Goal: Task Accomplishment & Management: Use online tool/utility

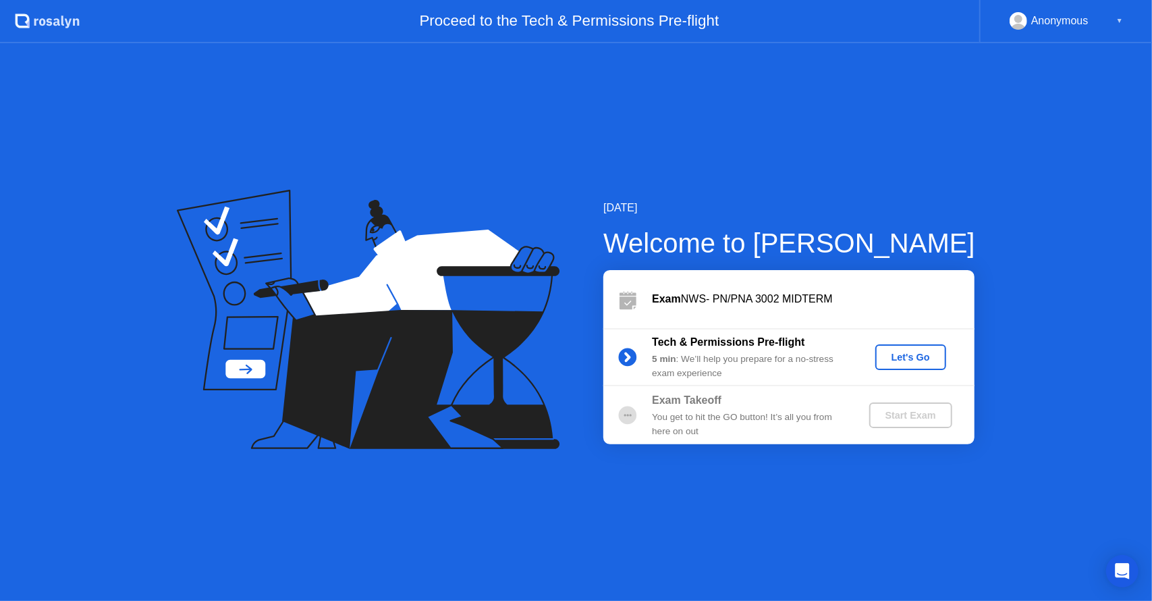
click at [929, 356] on div "Let's Go" at bounding box center [911, 357] width 60 height 11
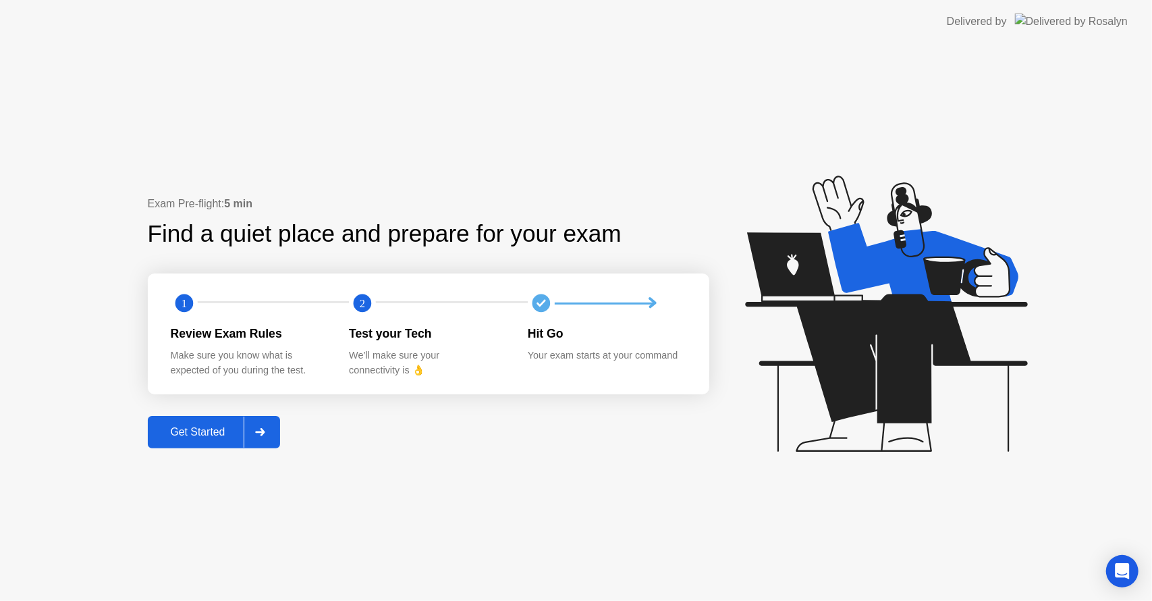
click at [224, 435] on div "Get Started" at bounding box center [198, 432] width 92 height 12
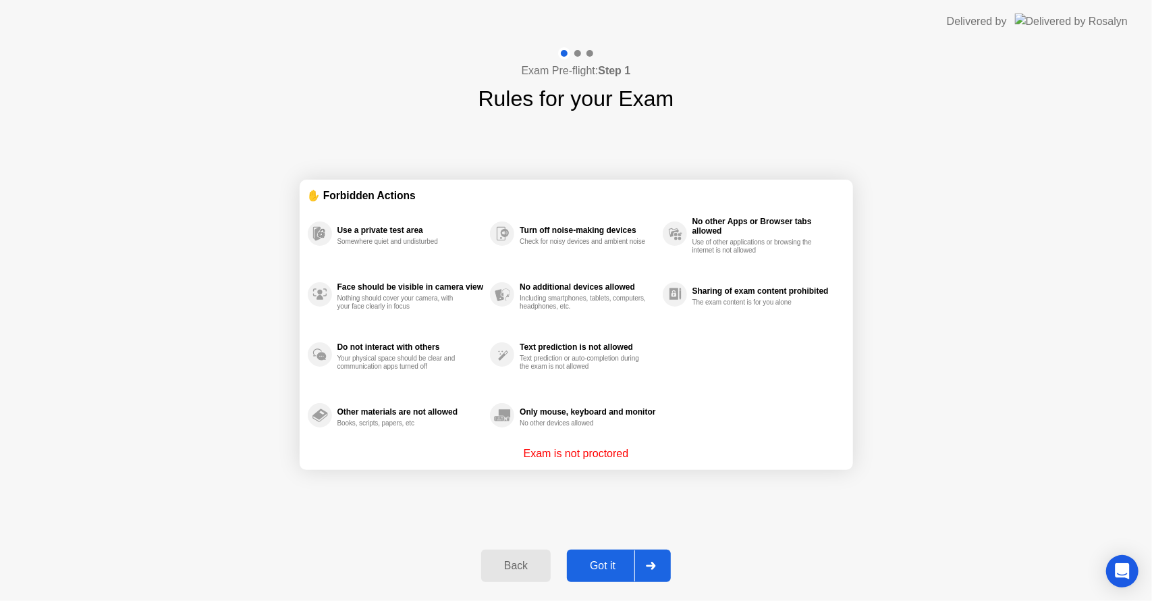
click at [601, 564] on div "Got it" at bounding box center [602, 566] width 63 height 12
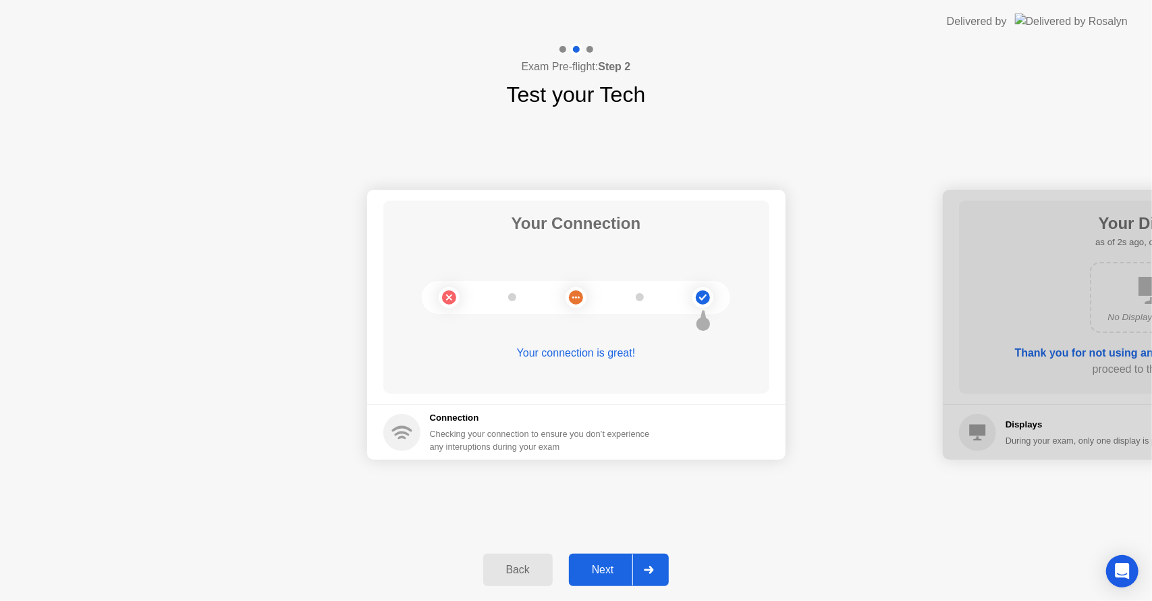
click at [652, 571] on icon at bounding box center [649, 570] width 9 height 8
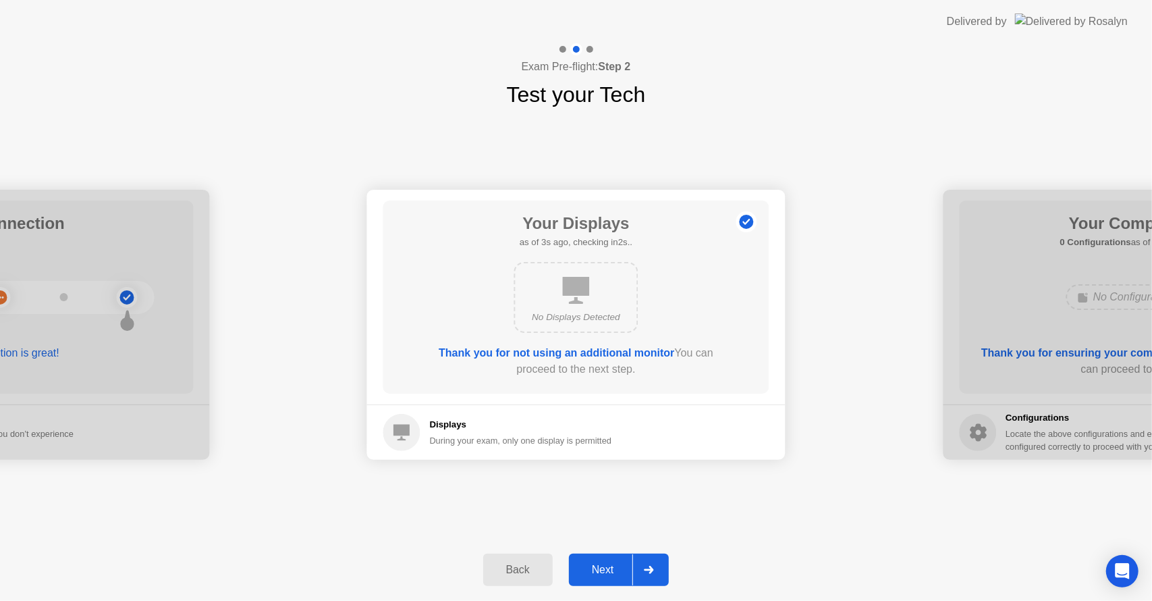
click at [597, 564] on div "Next" at bounding box center [603, 570] width 60 height 12
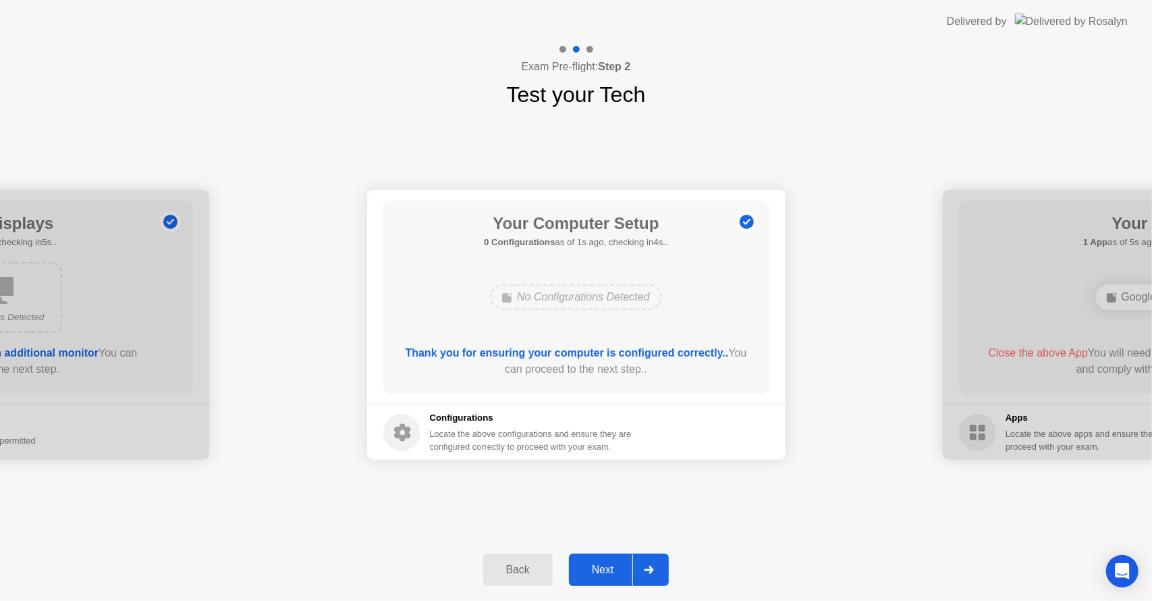
click at [611, 564] on div "Next" at bounding box center [603, 570] width 60 height 12
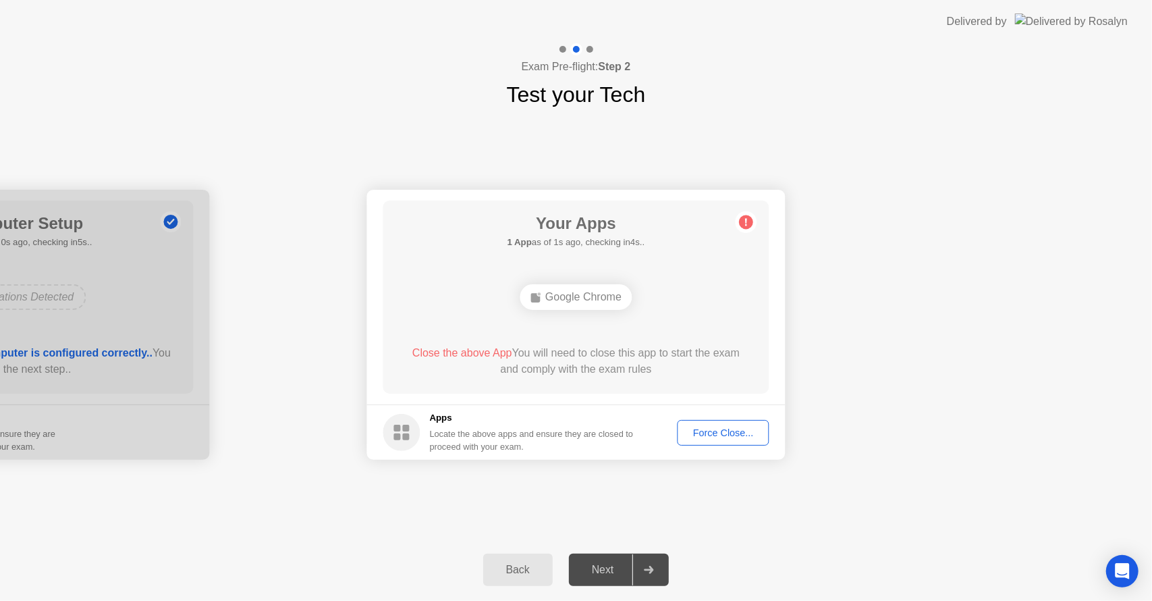
click at [802, 512] on div "Your Connection Your connection is great! Connection Checking your connection t…" at bounding box center [576, 325] width 1152 height 428
click at [711, 435] on div "Force Close..." at bounding box center [723, 432] width 82 height 11
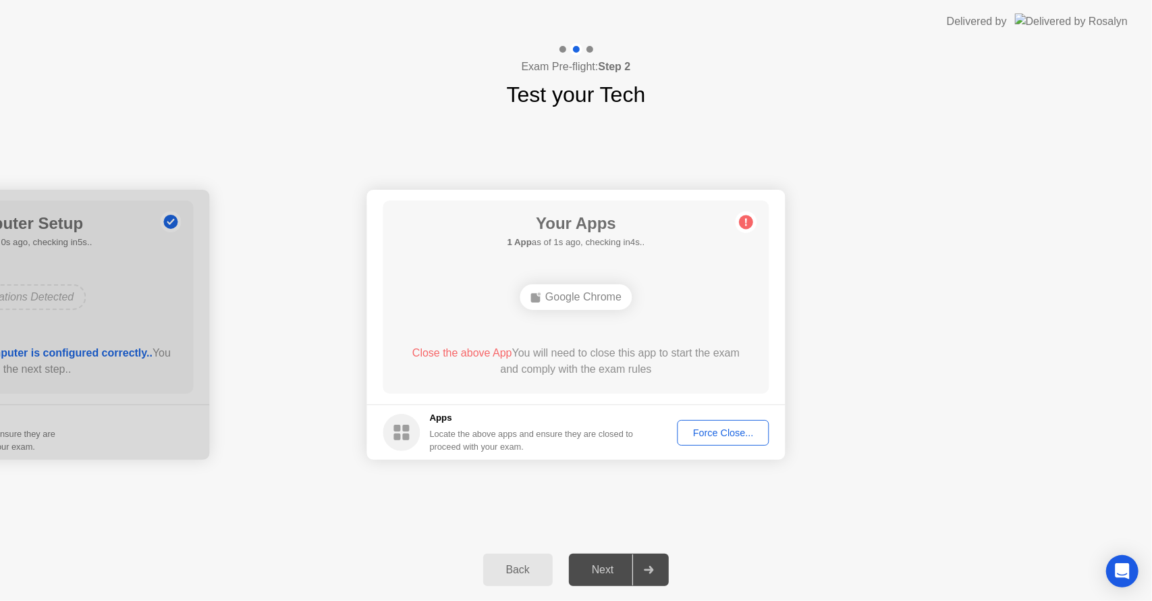
click at [528, 582] on button "Back" at bounding box center [518, 569] width 70 height 32
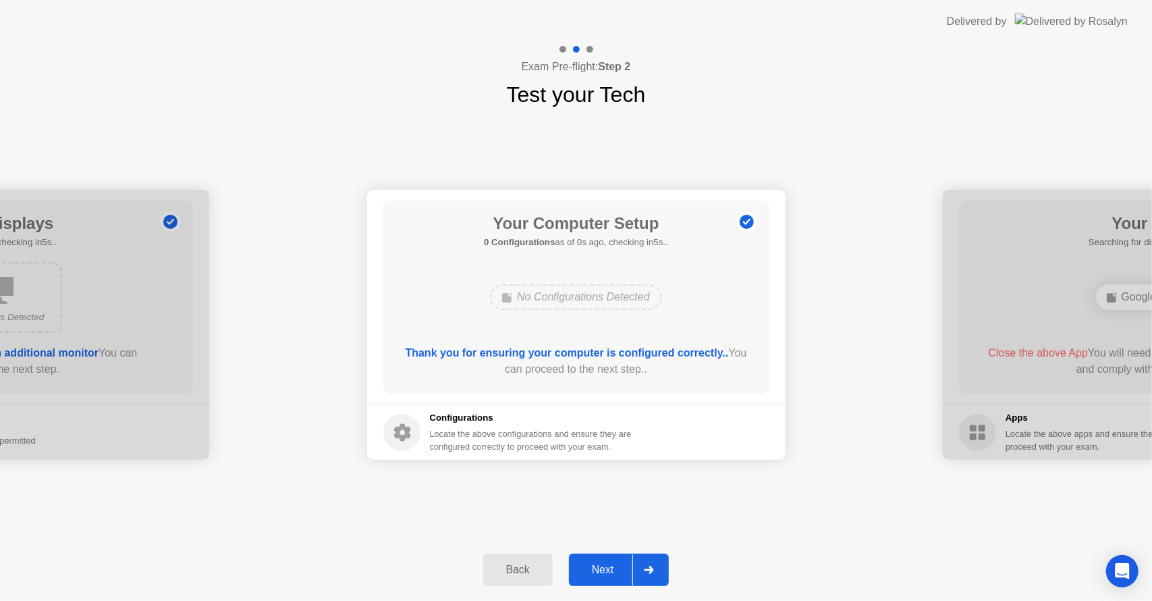
click at [663, 572] on div at bounding box center [648, 569] width 32 height 31
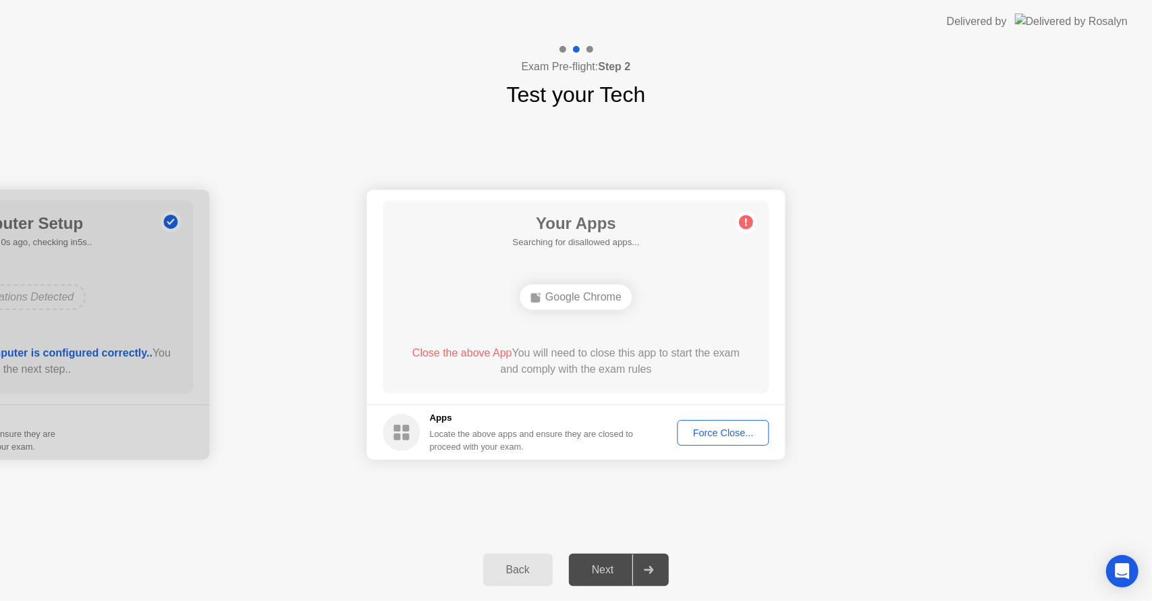
click at [719, 431] on div "Force Close..." at bounding box center [723, 432] width 82 height 11
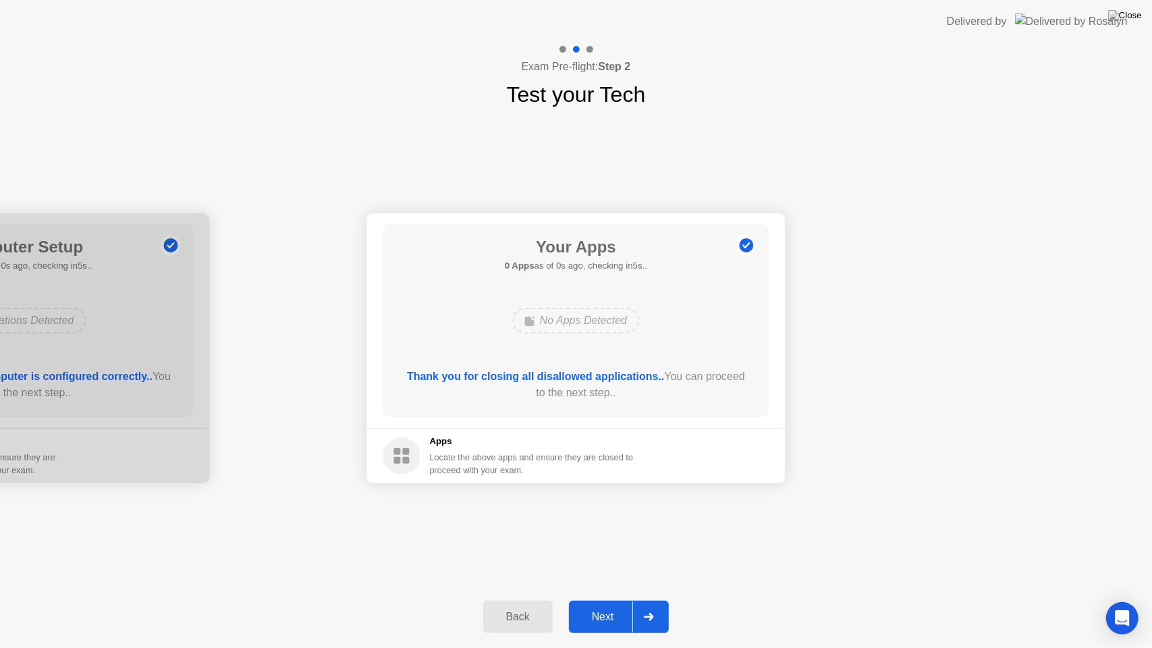
click at [625, 393] on div "Thank you for closing all disallowed applications.. You can proceed to the next…" at bounding box center [576, 385] width 348 height 32
click at [647, 600] on div at bounding box center [648, 616] width 32 height 31
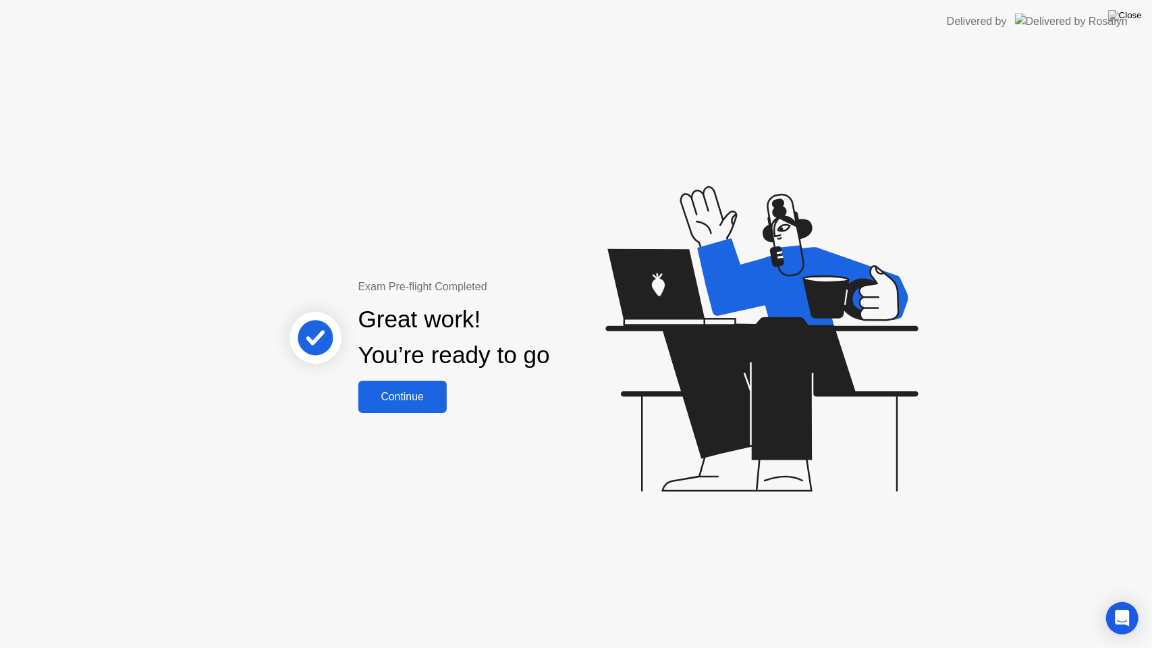
click at [412, 398] on div "Continue" at bounding box center [402, 397] width 80 height 12
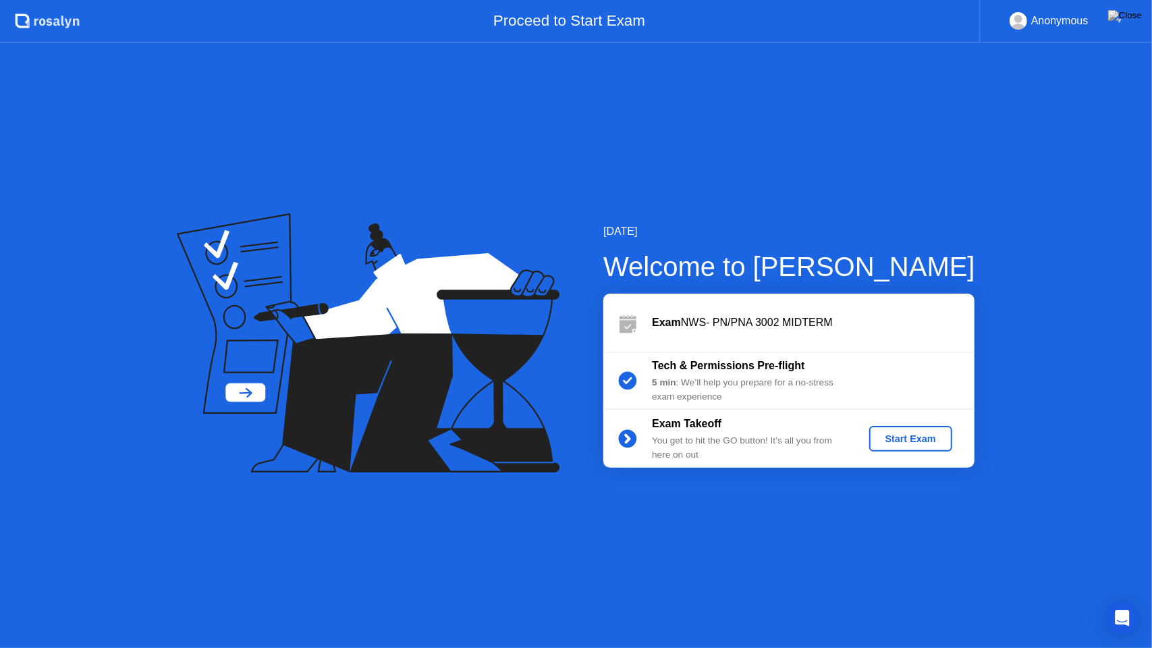
click at [529, 558] on div "[DATE] Welcome to [PERSON_NAME] Exam NWS- PN/PNA 3002 MIDTERM Tech & Permission…" at bounding box center [576, 345] width 1152 height 605
click at [917, 440] on div "Start Exam" at bounding box center [911, 438] width 72 height 11
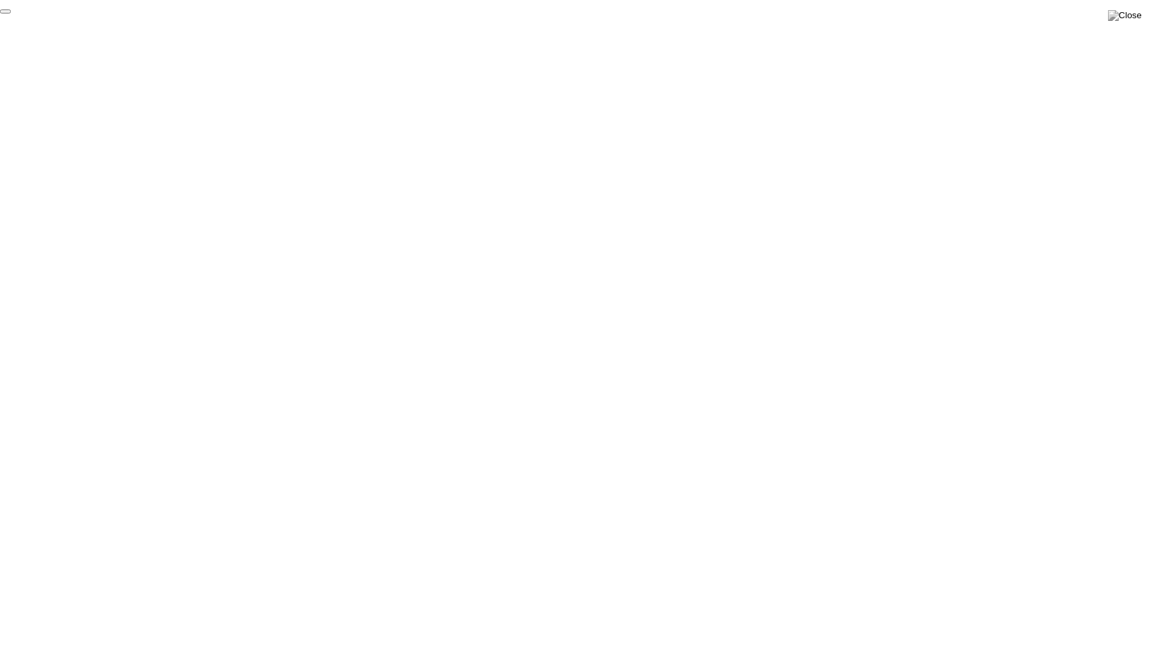
click div "End Proctoring Session"
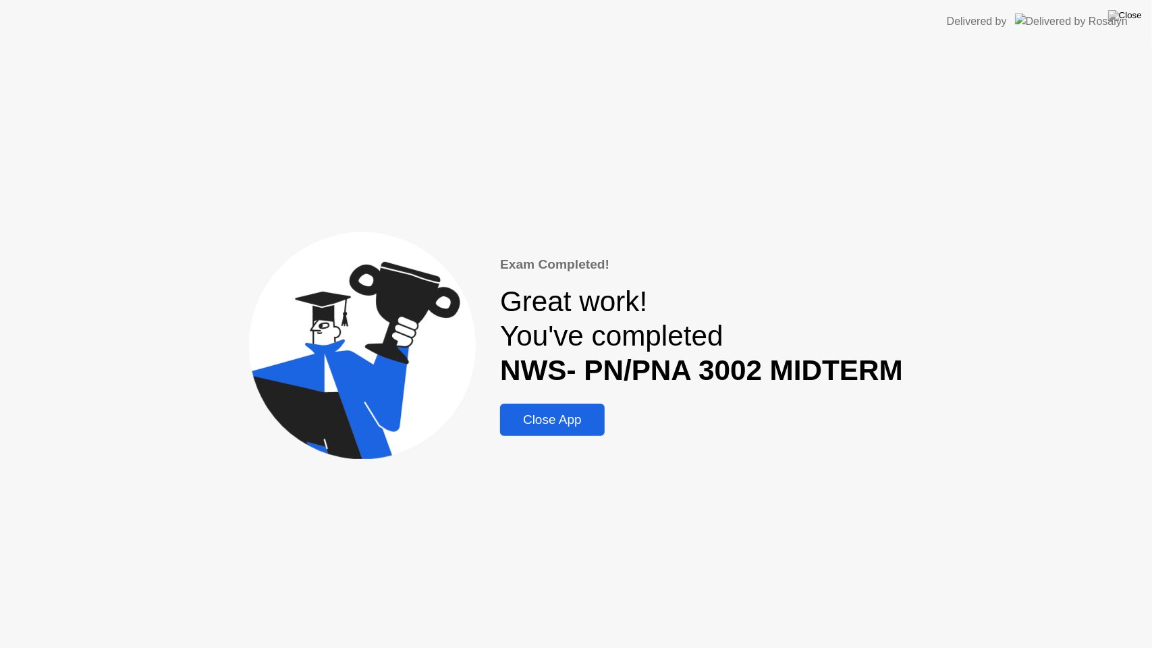
click at [538, 424] on div "Close App" at bounding box center [552, 419] width 97 height 15
